Goal: Information Seeking & Learning: Check status

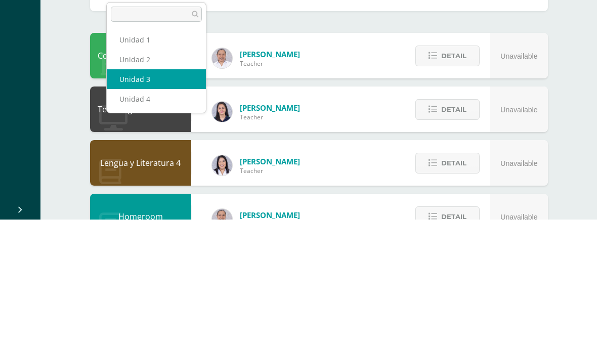
select select "Unidad 3"
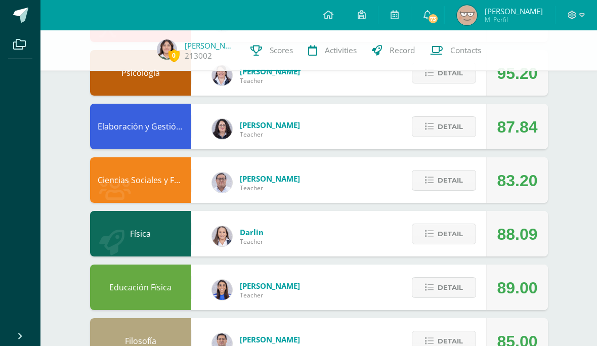
scroll to position [427, 0]
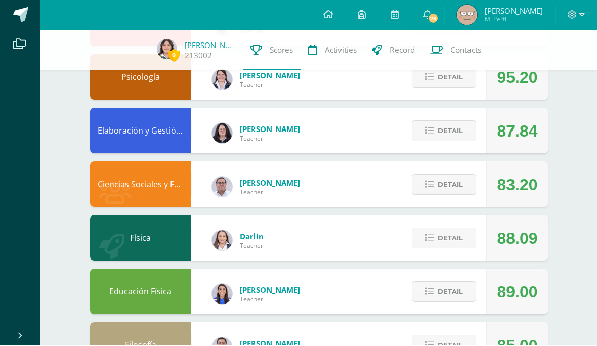
click at [444, 246] on span "Detail" at bounding box center [450, 238] width 25 height 19
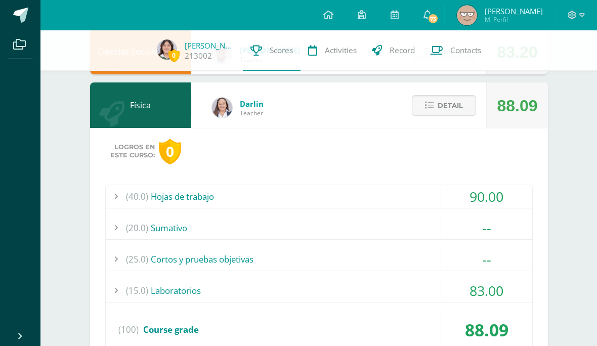
scroll to position [571, 0]
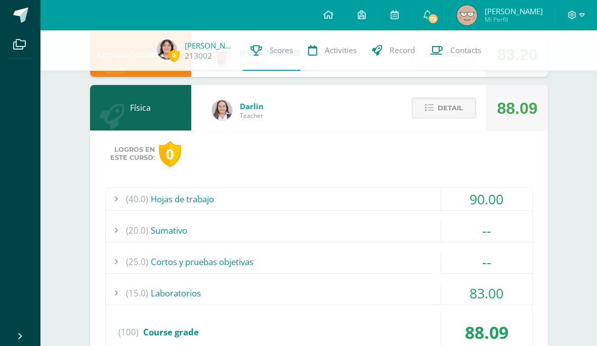
click at [454, 117] on span "Detail" at bounding box center [450, 108] width 25 height 19
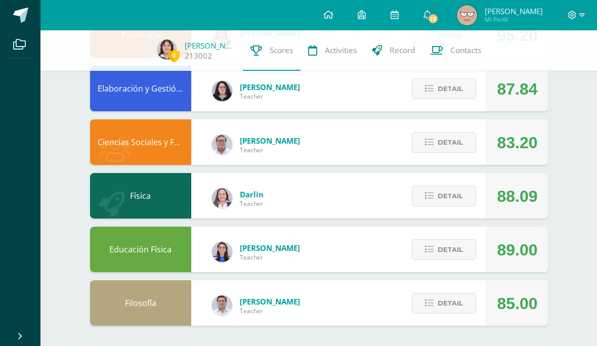
click at [448, 196] on span "Detail" at bounding box center [450, 196] width 25 height 19
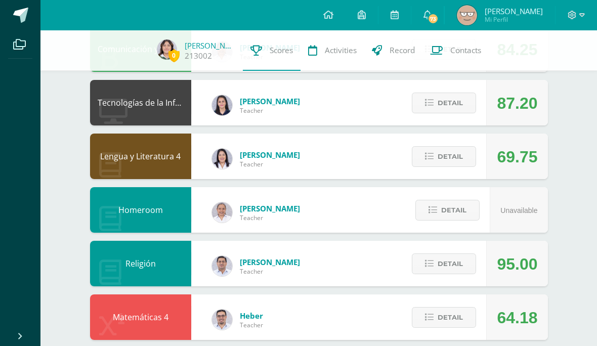
scroll to position [132, 0]
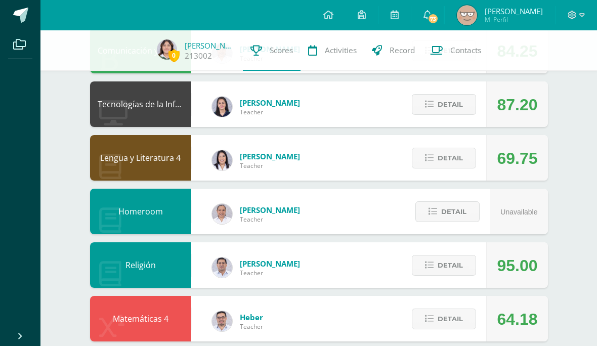
click at [462, 161] on span "Detail" at bounding box center [450, 158] width 25 height 19
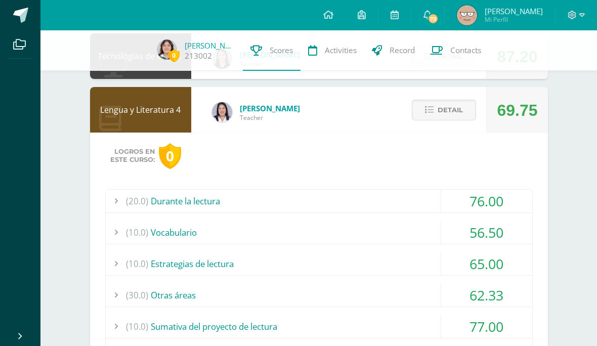
scroll to position [170, 0]
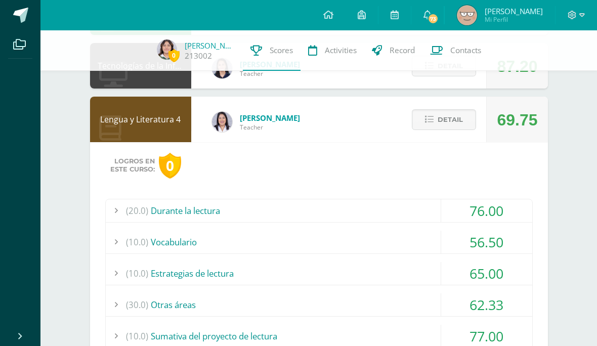
click at [460, 118] on span "Detail" at bounding box center [450, 119] width 25 height 19
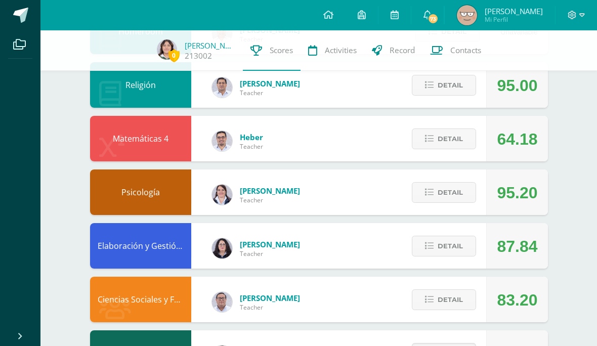
scroll to position [313, 0]
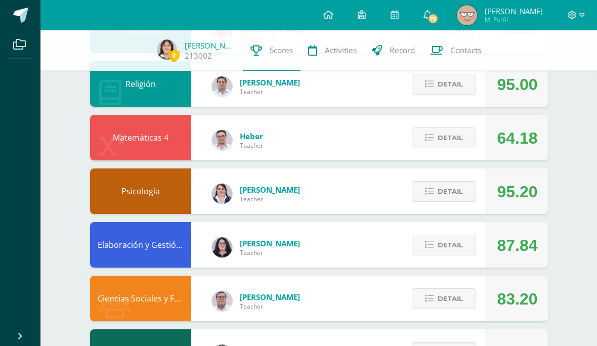
click at [463, 141] on span "Detail" at bounding box center [450, 138] width 25 height 19
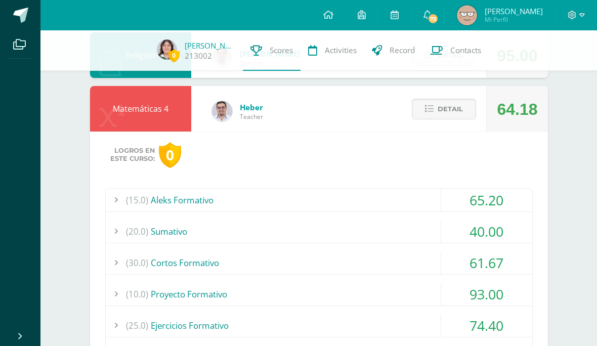
scroll to position [339, 0]
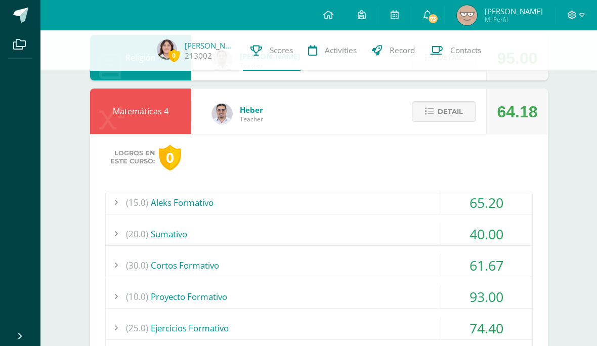
click at [462, 120] on span "Detail" at bounding box center [450, 111] width 25 height 19
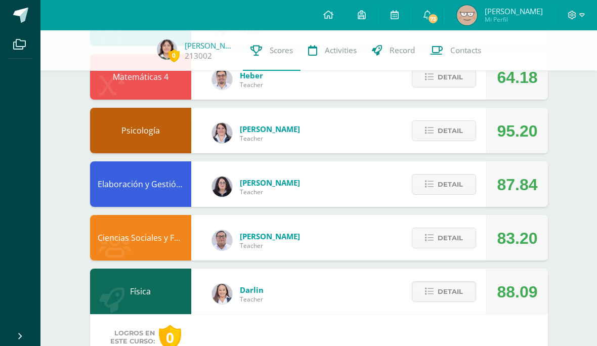
scroll to position [389, 0]
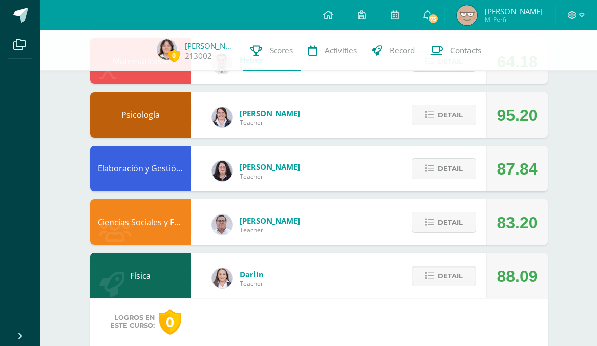
click at [452, 283] on span "Detail" at bounding box center [450, 276] width 25 height 19
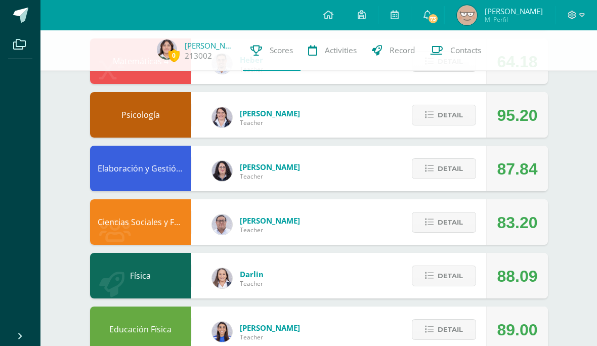
click at [457, 230] on span "Detail" at bounding box center [450, 222] width 25 height 19
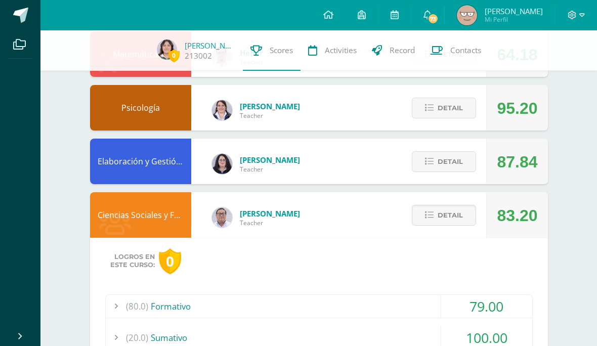
scroll to position [387, 0]
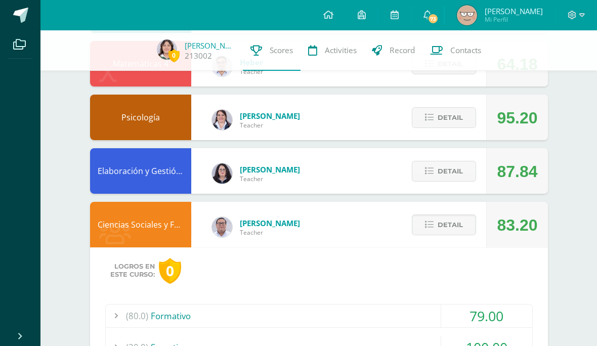
click at [462, 179] on span "Detail" at bounding box center [450, 171] width 25 height 19
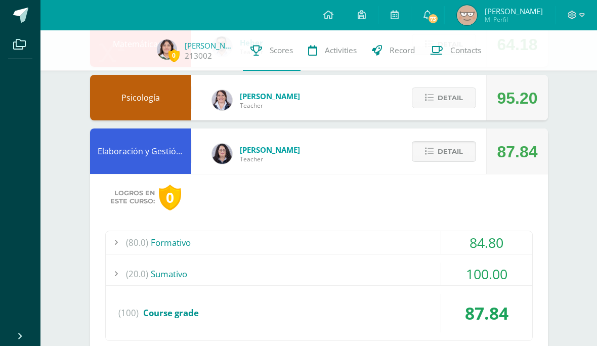
scroll to position [408, 0]
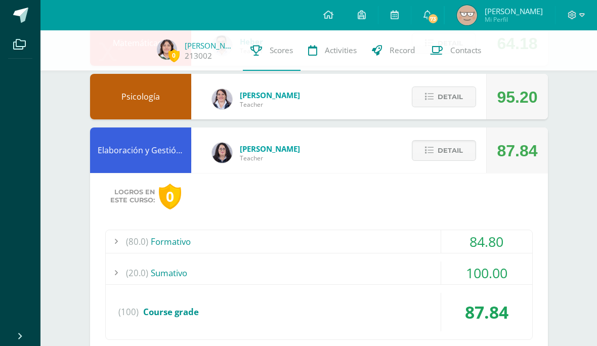
click at [465, 149] on button "Detail" at bounding box center [444, 150] width 64 height 21
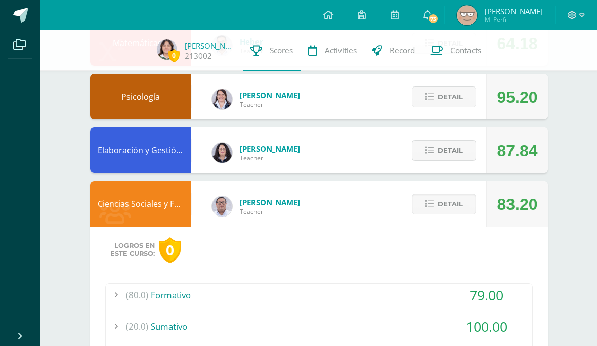
click at [459, 210] on span "Detail" at bounding box center [450, 204] width 25 height 19
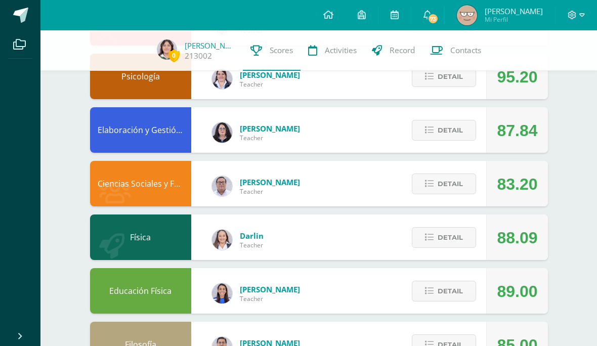
scroll to position [427, 0]
